Goal: Task Accomplishment & Management: Use online tool/utility

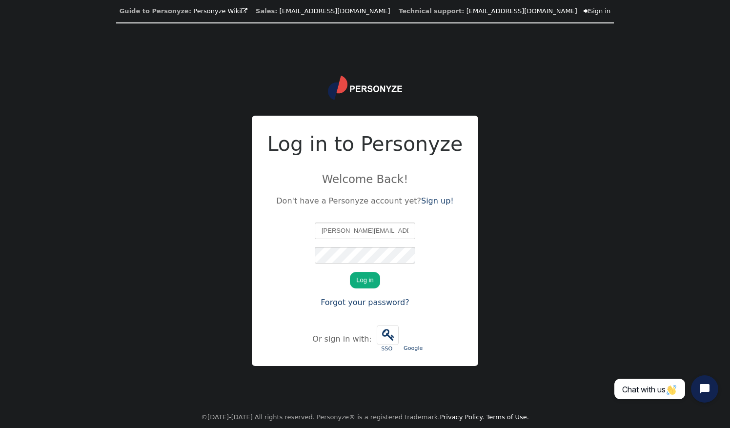
click at [350, 272] on button "Log in" at bounding box center [365, 280] width 30 height 17
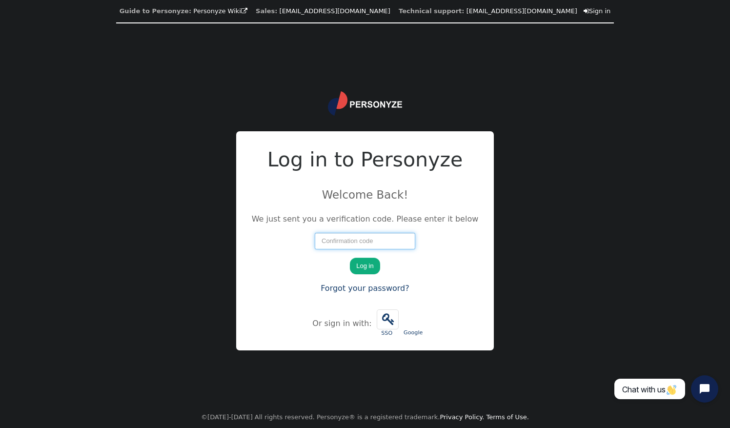
click at [390, 240] on input "number" at bounding box center [365, 241] width 101 height 17
click at [332, 243] on input "211164" at bounding box center [365, 241] width 101 height 17
type input "21164"
click at [367, 264] on button "Log in" at bounding box center [365, 266] width 30 height 17
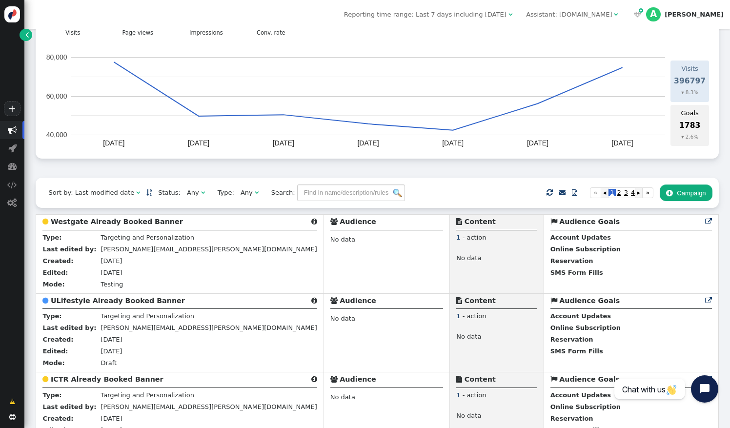
scroll to position [77, 0]
click at [526, 170] on div " Targeting  Products  Emails  3rd-party emails  General ? Visits  396797 …" at bounding box center [377, 67] width 683 height 221
